Goal: Register for event/course

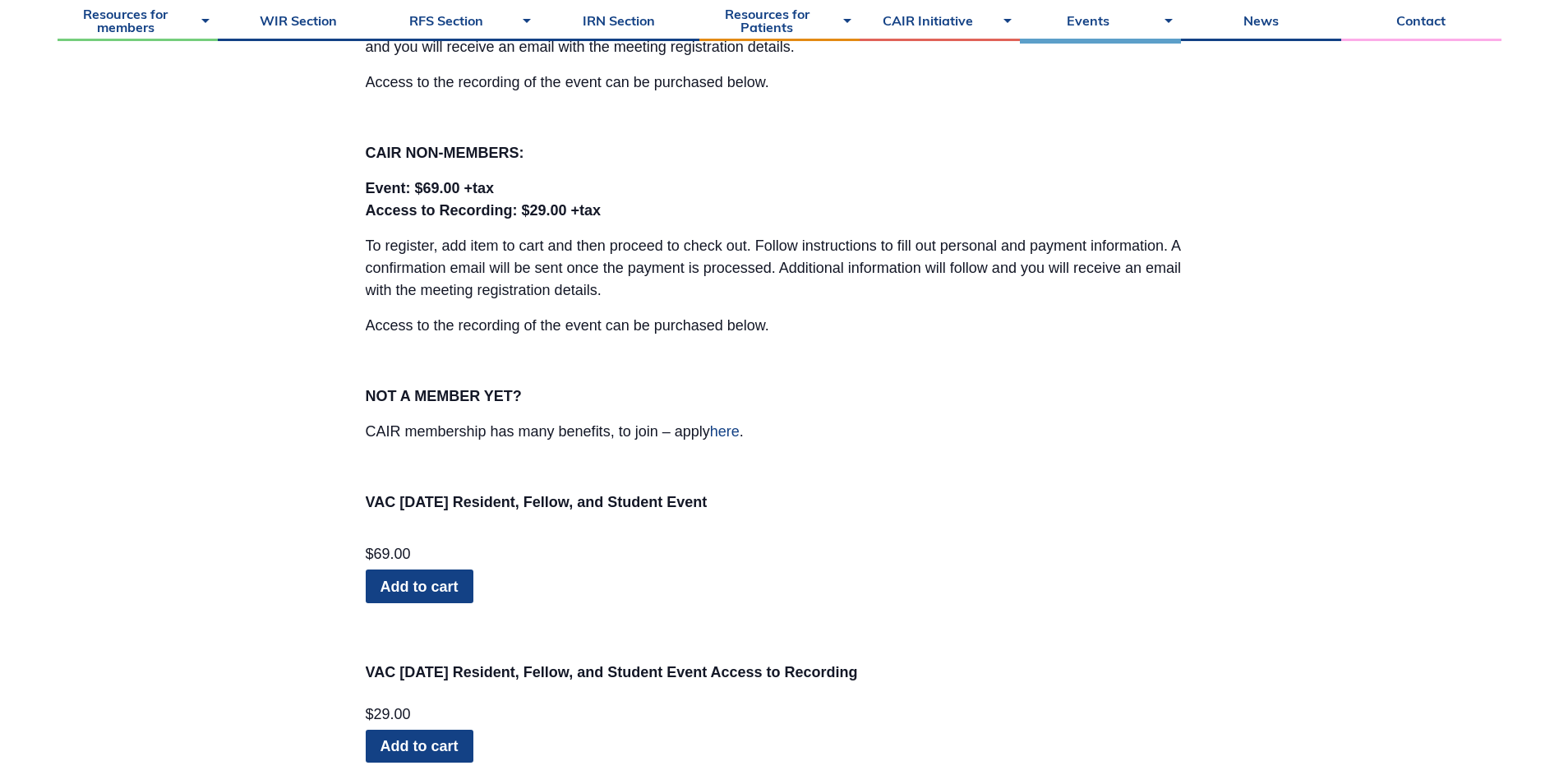
scroll to position [1726, 0]
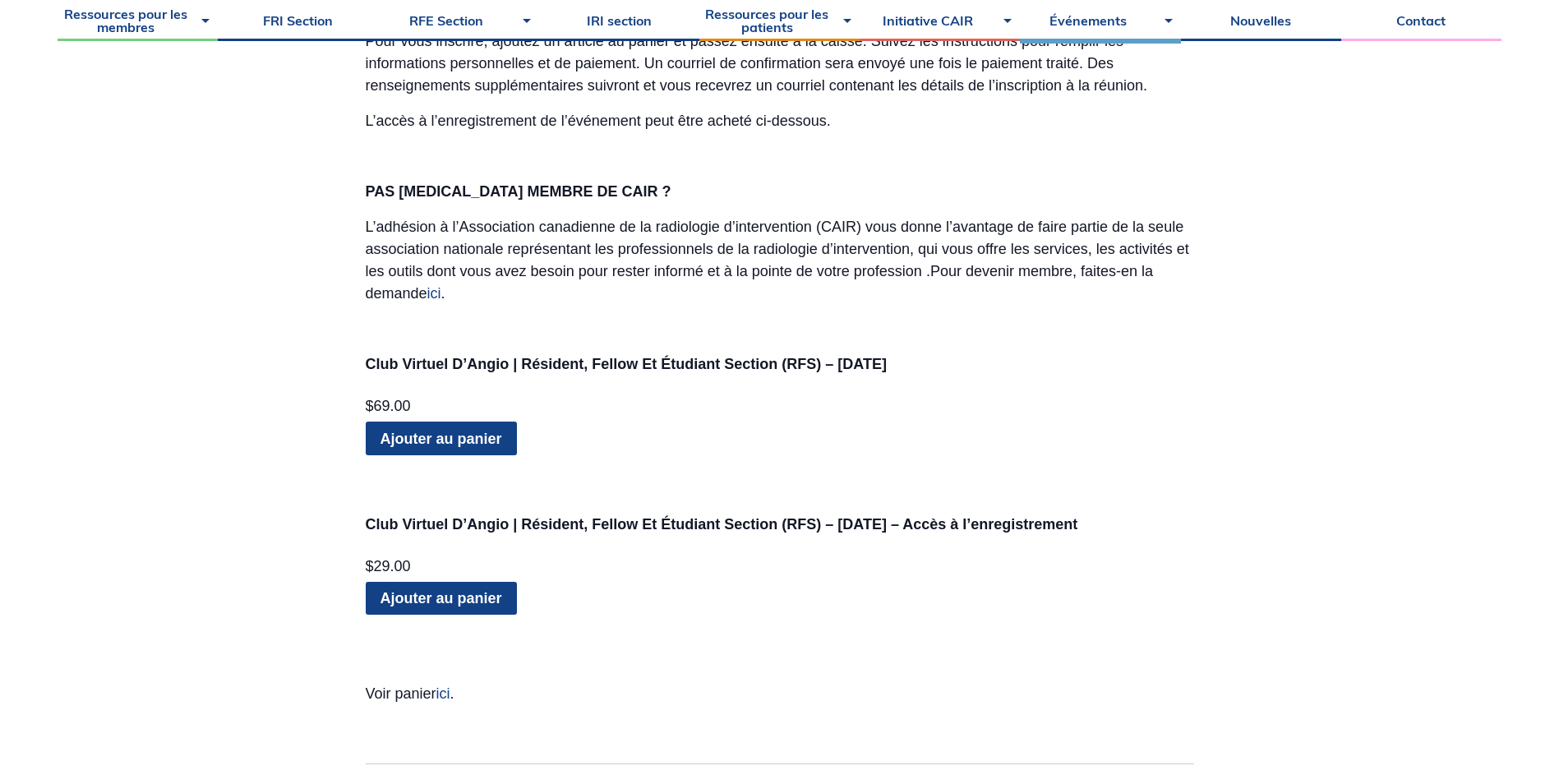
scroll to position [1808, 0]
